Goal: Information Seeking & Learning: Learn about a topic

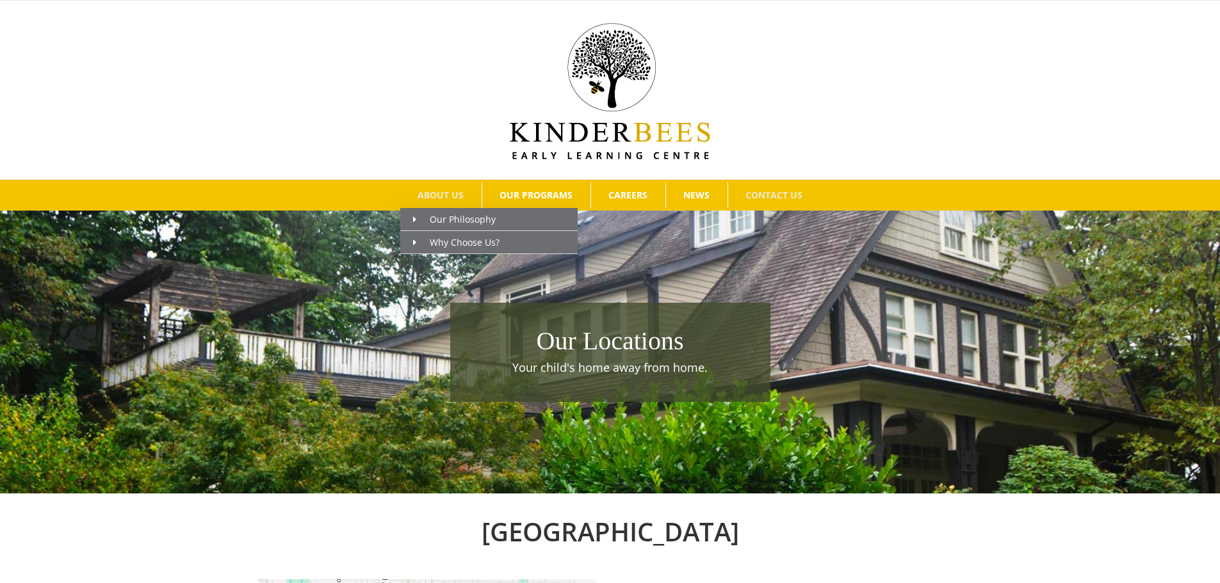
click at [447, 199] on span "ABOUT US" at bounding box center [441, 195] width 46 height 9
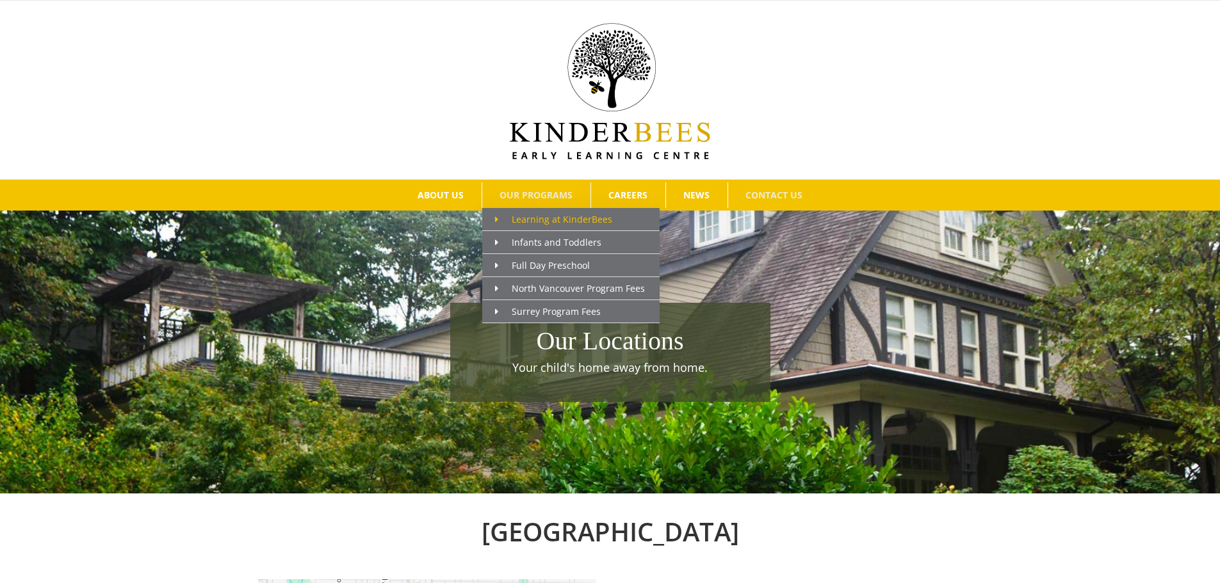
click at [515, 218] on span "Learning at KinderBees" at bounding box center [553, 219] width 117 height 12
click at [534, 312] on span "Surrey Program Fees" at bounding box center [548, 312] width 106 height 12
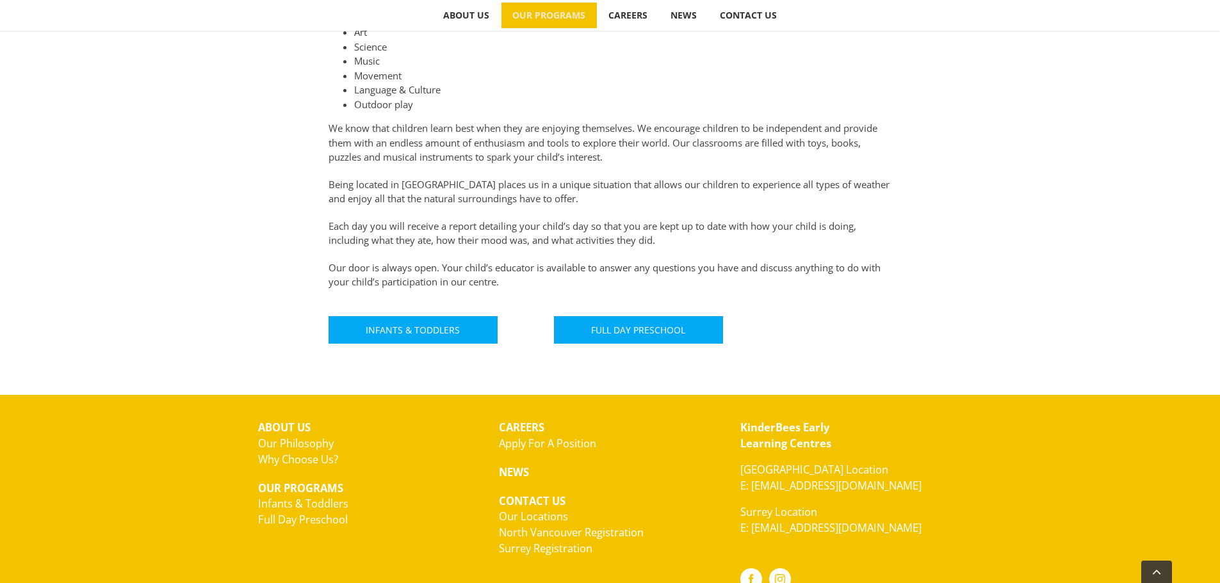
scroll to position [765, 0]
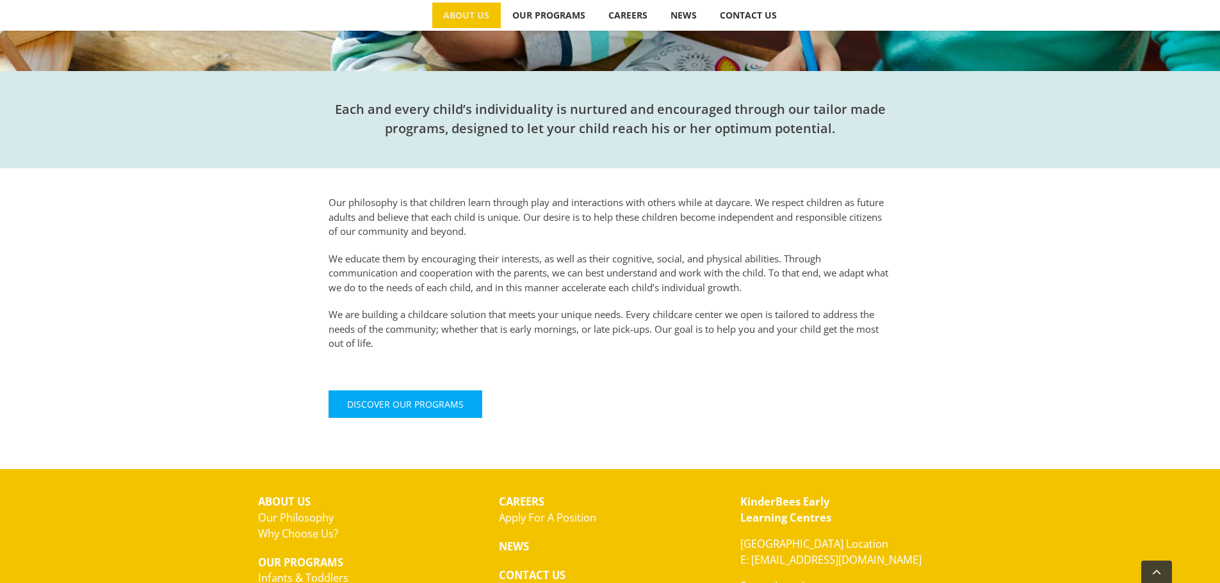
scroll to position [448, 0]
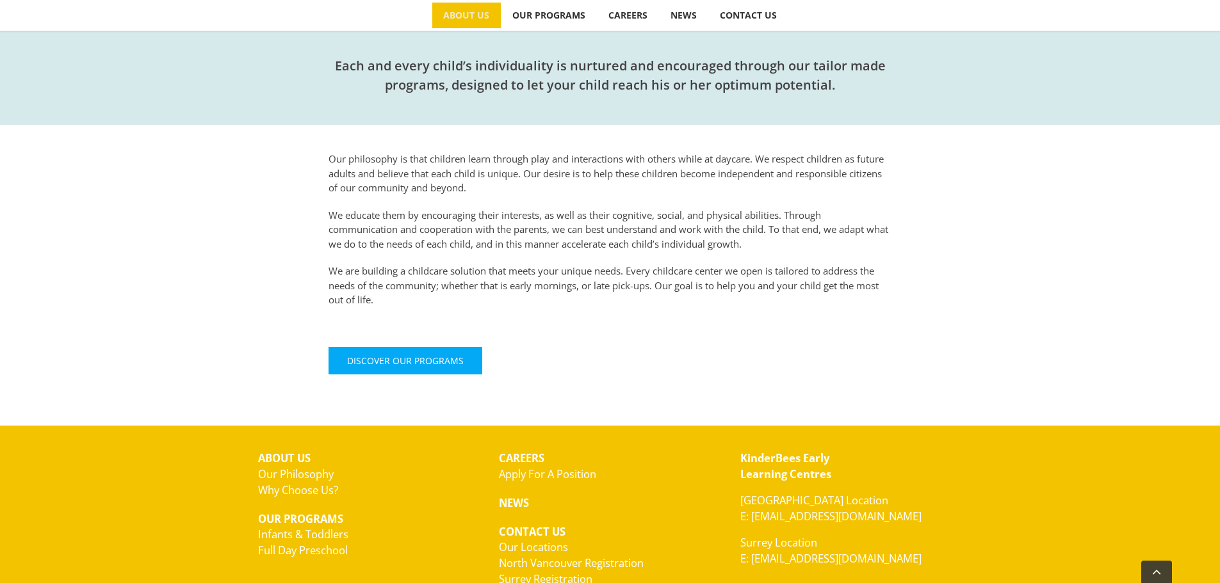
click at [263, 302] on div "Our philosophy is that children learn through play and interactions with others…" at bounding box center [610, 256] width 705 height 263
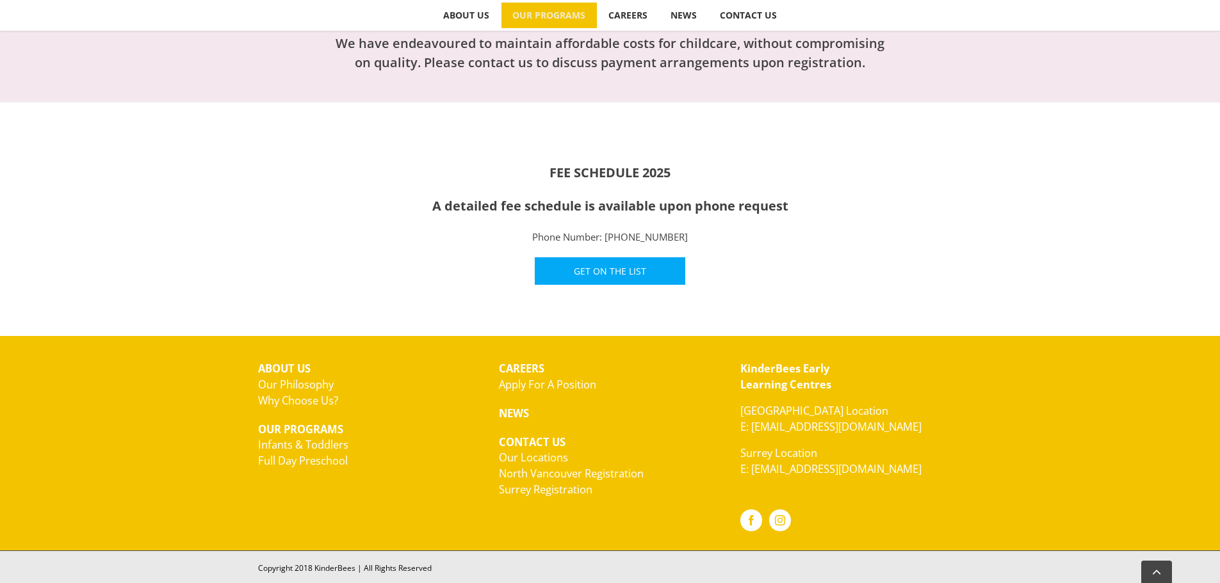
scroll to position [472, 0]
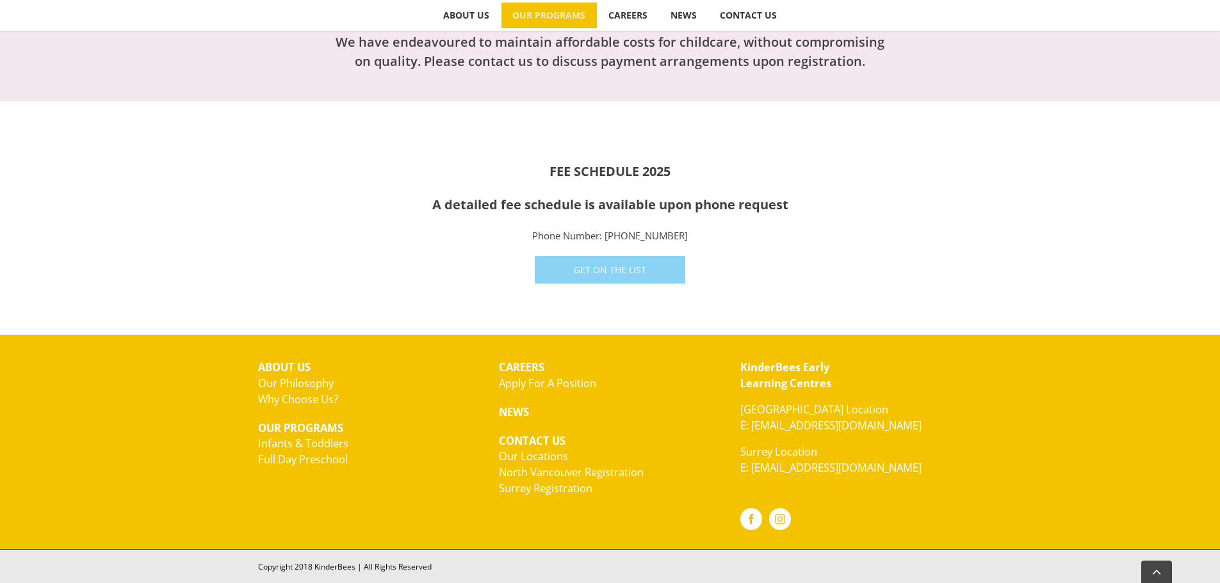
click at [617, 268] on span "Get On The List" at bounding box center [610, 270] width 72 height 11
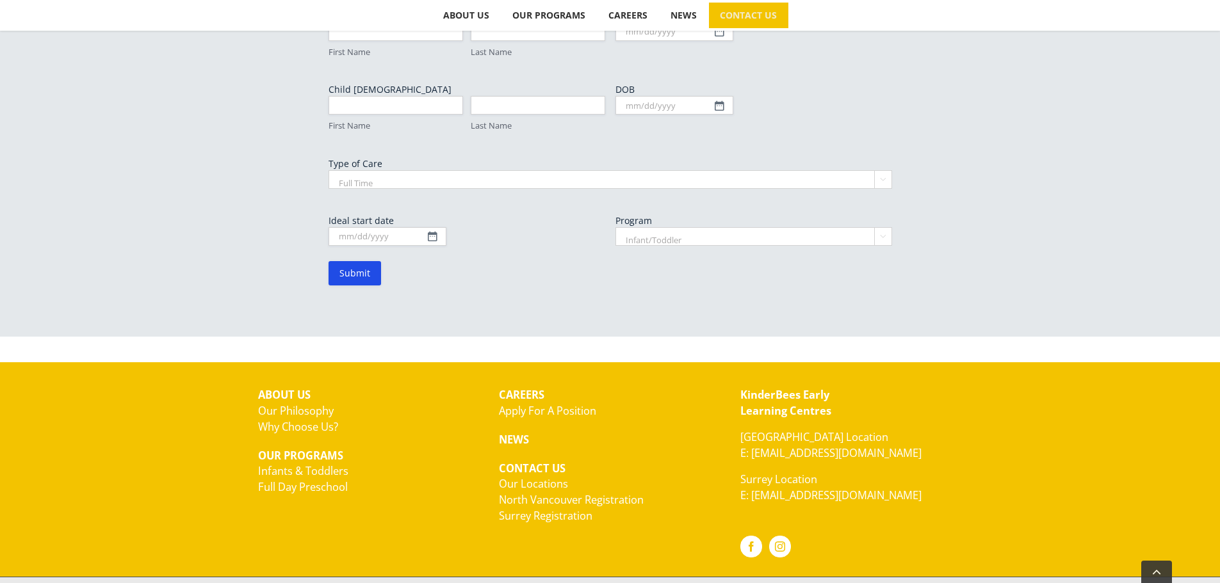
scroll to position [841, 0]
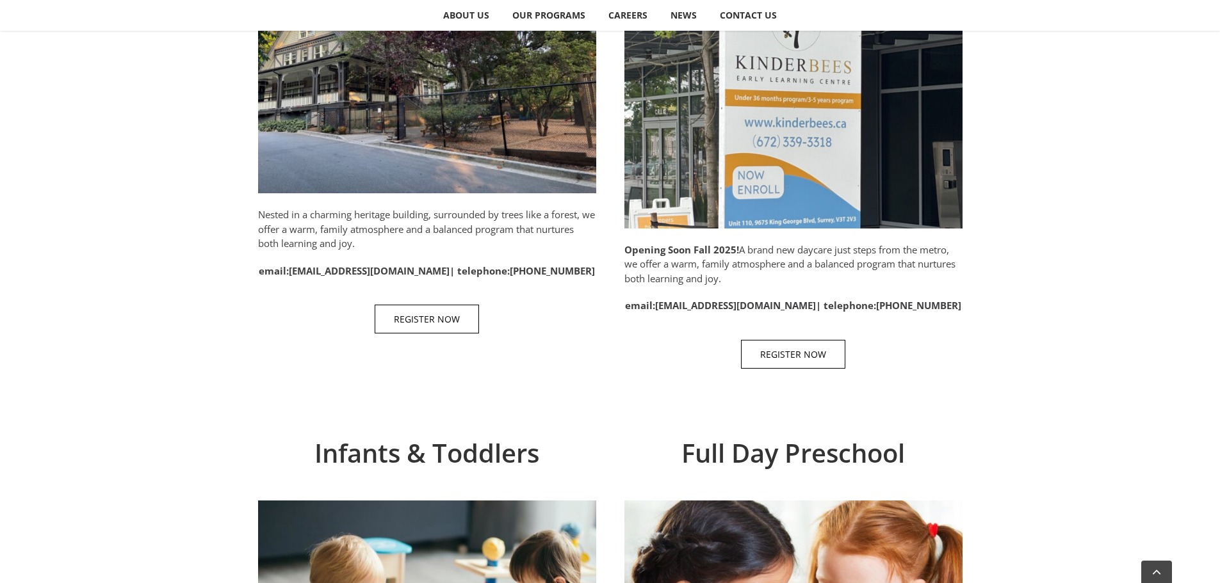
scroll to position [769, 0]
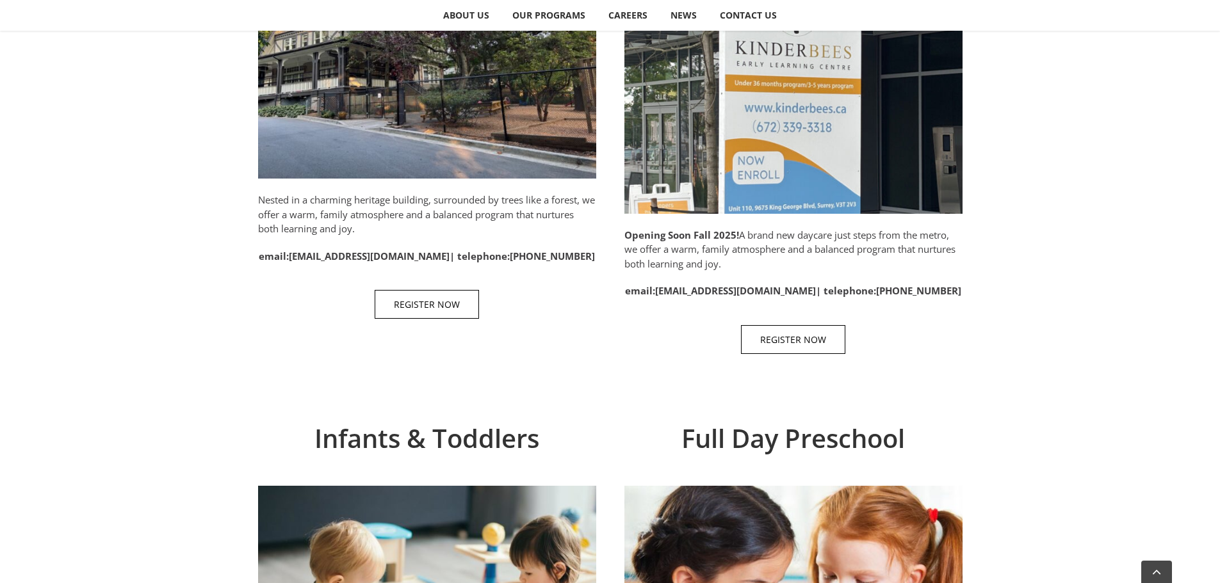
drag, startPoint x: 619, startPoint y: 232, endPoint x: 755, endPoint y: 261, distance: 139.4
click at [755, 261] on div "North Vancouver Nested in a charming heritage building, surrounded by trees lik…" at bounding box center [610, 113] width 705 height 535
copy p "Opening Soon Fall 2025! A brand new daycare just steps from the metro, we offer…"
click at [1052, 286] on div "North Vancouver Nested in a charming heritage building, surrounded by trees lik…" at bounding box center [610, 113] width 1220 height 561
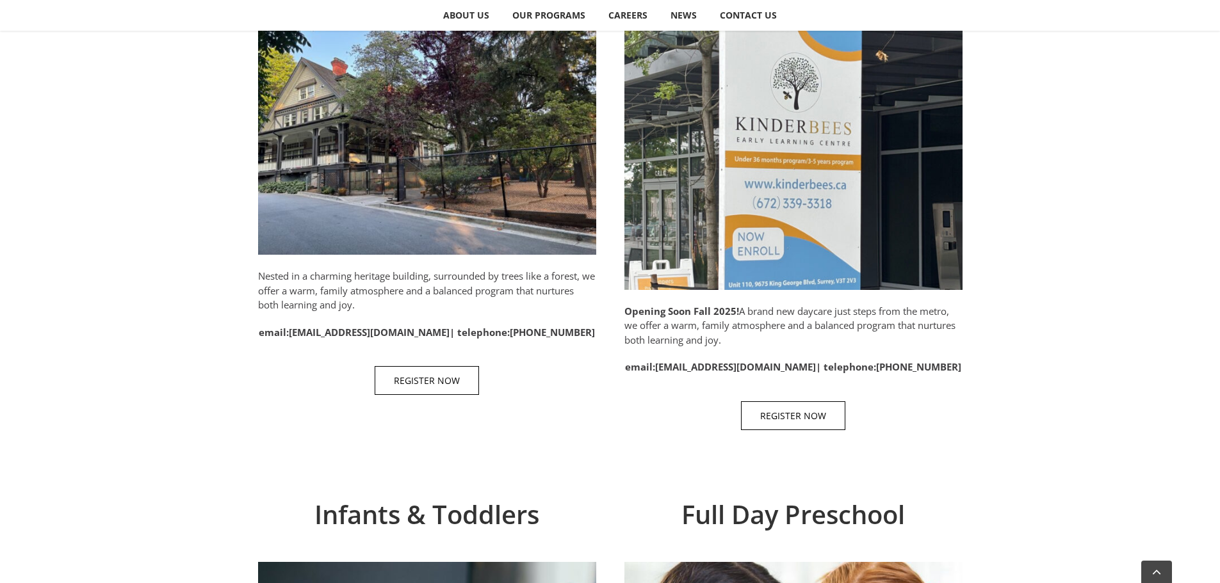
scroll to position [512, 0]
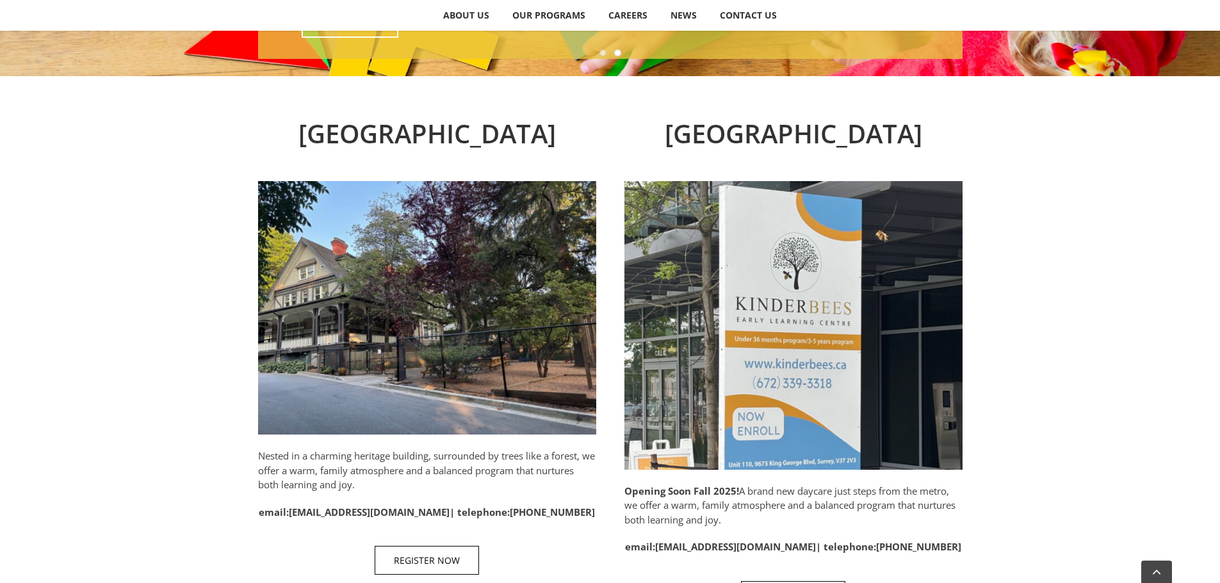
drag, startPoint x: 1115, startPoint y: 241, endPoint x: 1109, endPoint y: 236, distance: 7.3
click at [1115, 241] on div "North Vancouver Nested in a charming heritage building, surrounded by trees lik…" at bounding box center [610, 369] width 1220 height 561
